Goal: Information Seeking & Learning: Learn about a topic

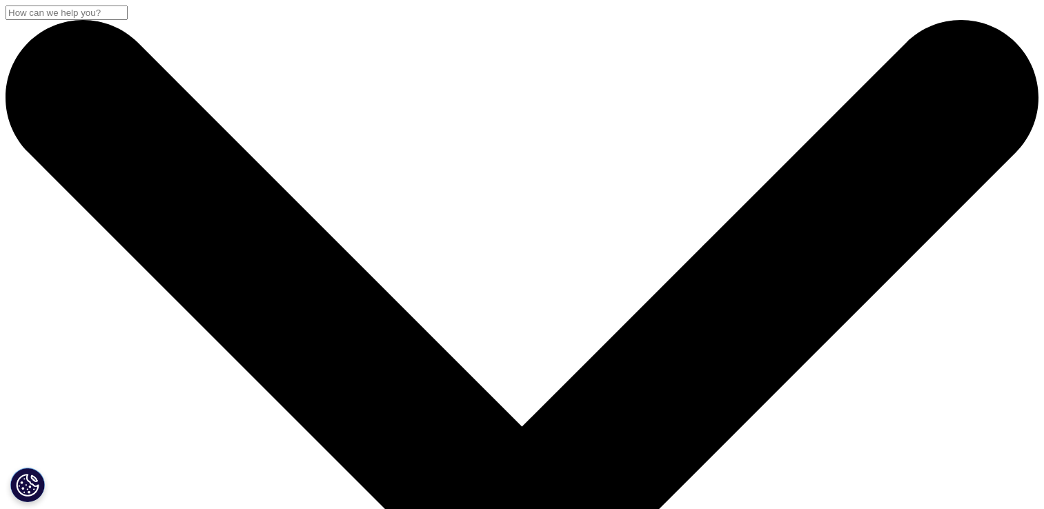
scroll to position [2, 0]
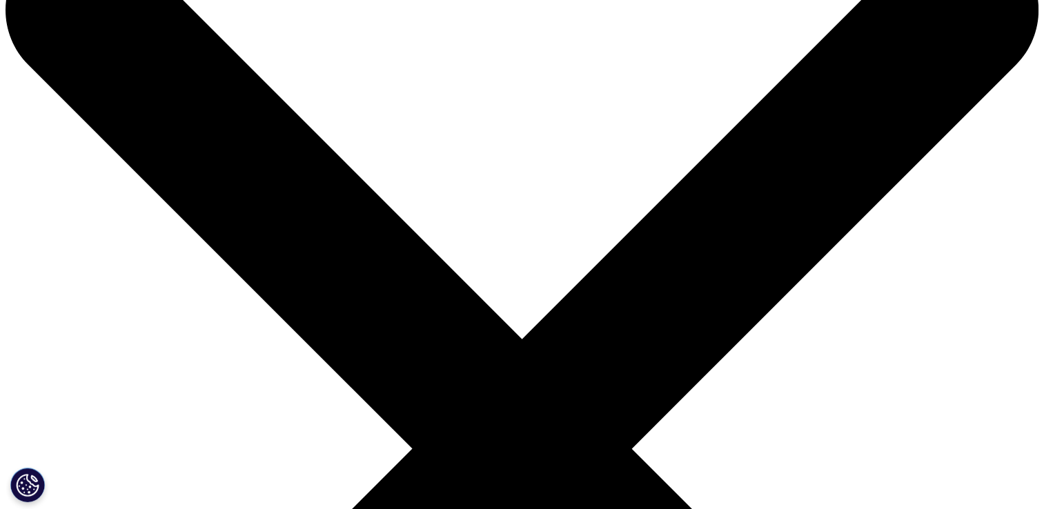
scroll to position [86, 0]
